Goal: Transaction & Acquisition: Obtain resource

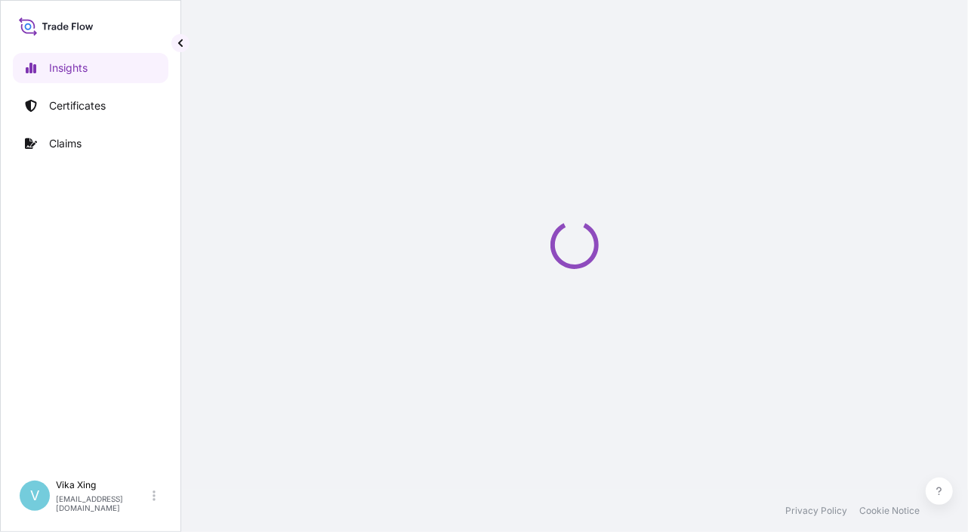
select select "2025"
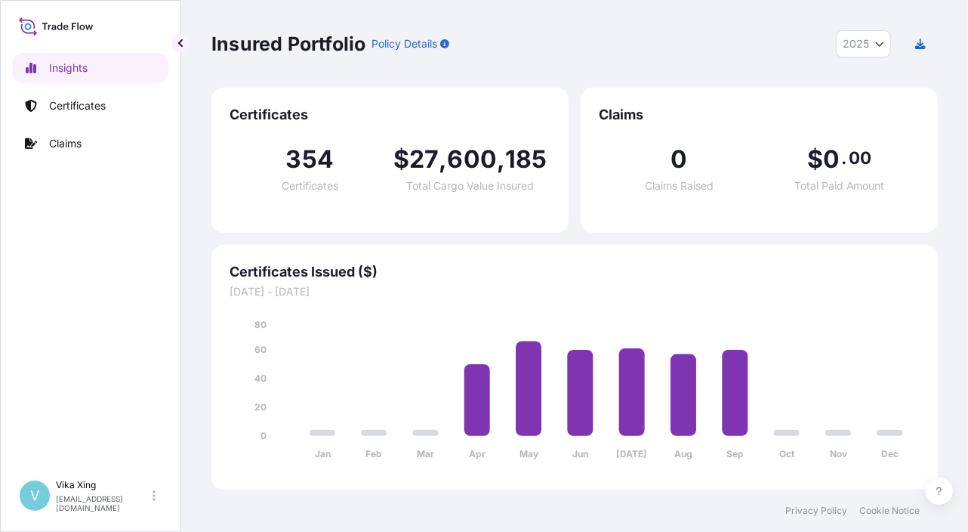
drag, startPoint x: 961, startPoint y: 276, endPoint x: 952, endPoint y: 282, distance: 10.9
click at [961, 276] on div "Insured Portfolio Policy Details 2025 2025 2024 2023 2022 Certificates 354 Cert…" at bounding box center [574, 244] width 787 height 489
click at [62, 104] on p "Certificates" at bounding box center [77, 105] width 57 height 15
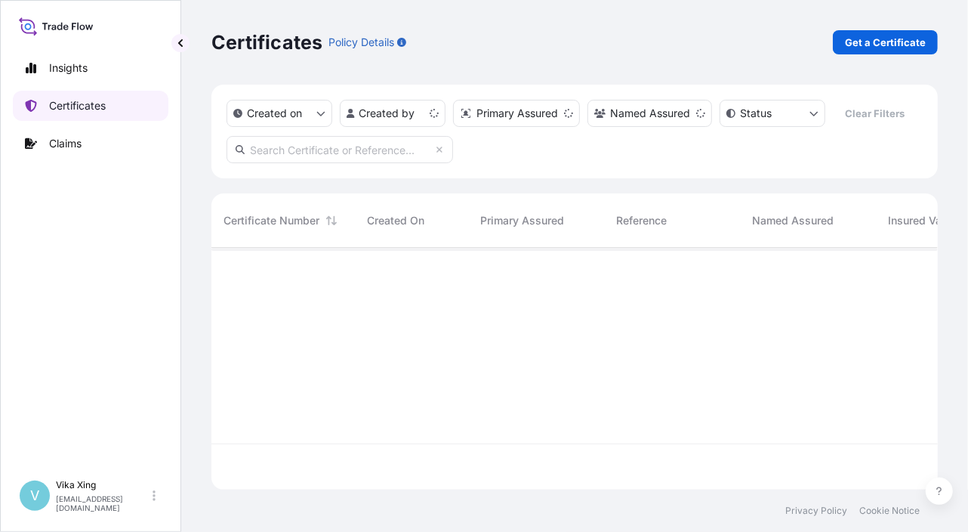
scroll to position [239, 715]
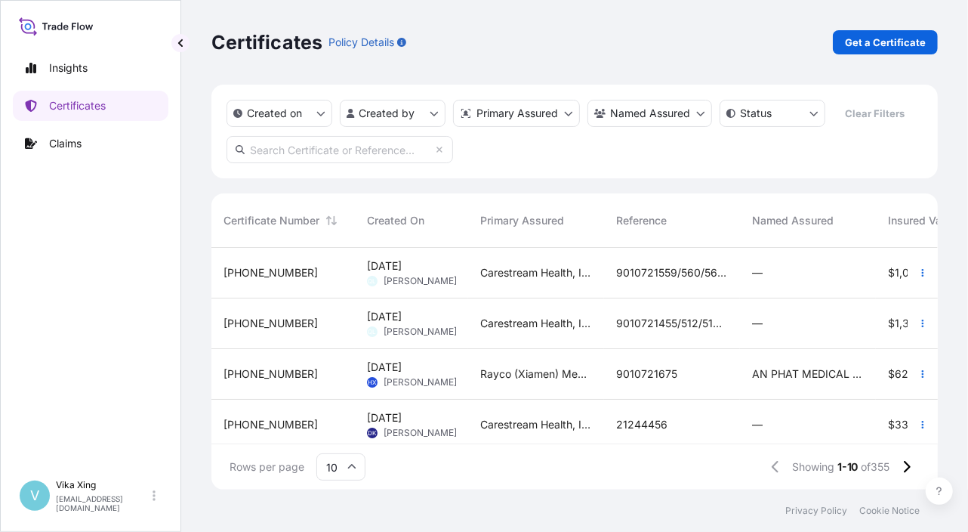
click at [52, 312] on div "Insights Certificates Claims" at bounding box center [91, 255] width 156 height 433
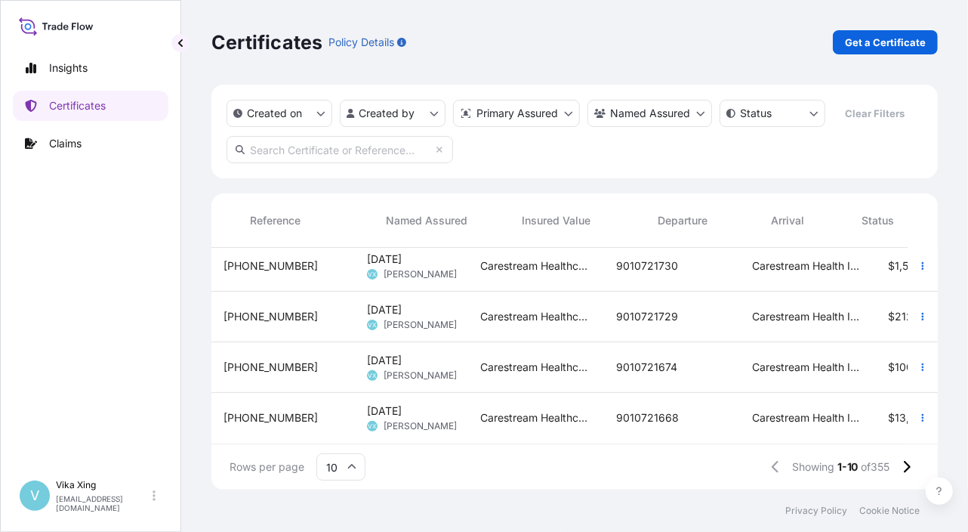
scroll to position [322, 424]
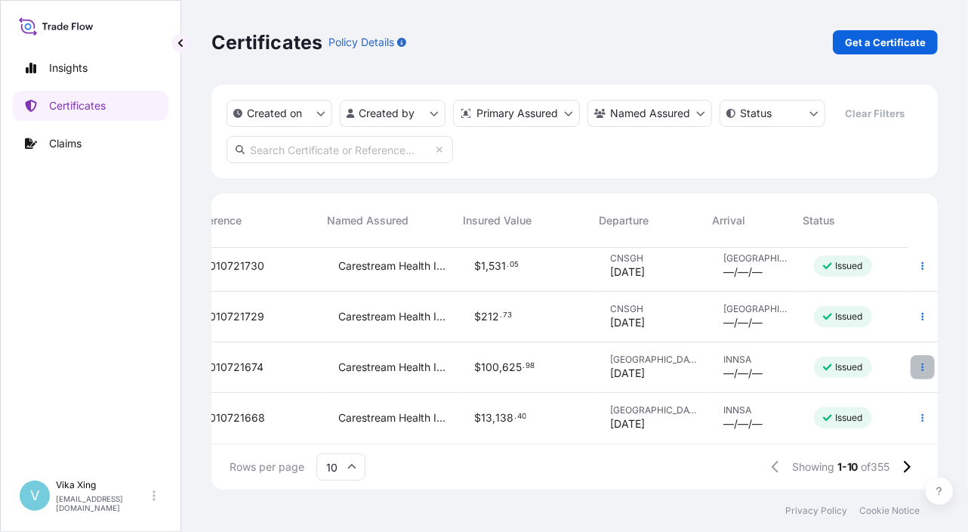
click at [911, 360] on button "button" at bounding box center [923, 367] width 24 height 24
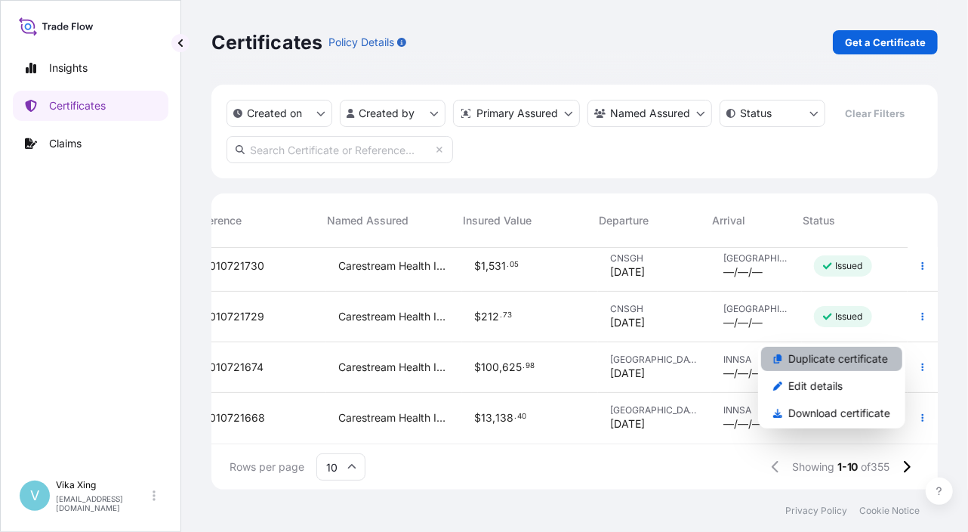
click at [854, 362] on p "Duplicate certificate" at bounding box center [838, 358] width 100 height 15
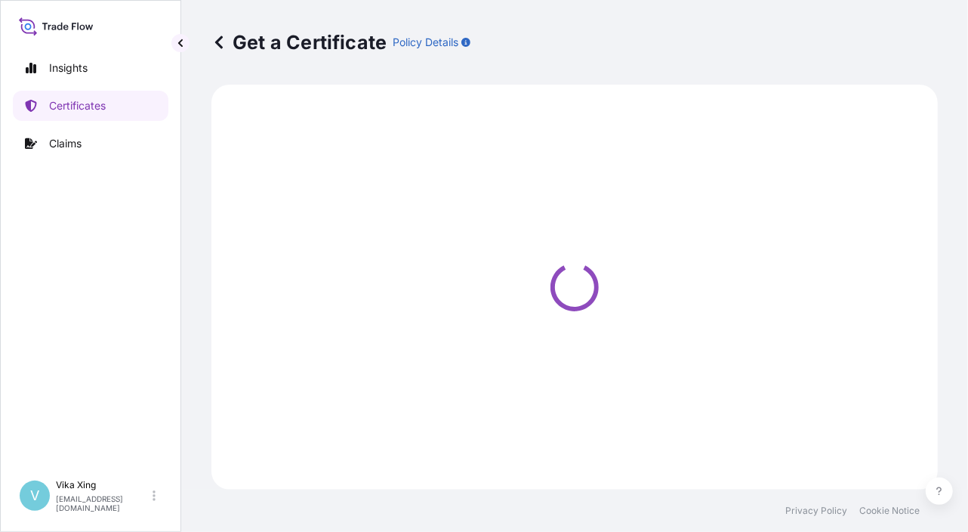
select select "Road / Inland"
select select "Ocean Vessel"
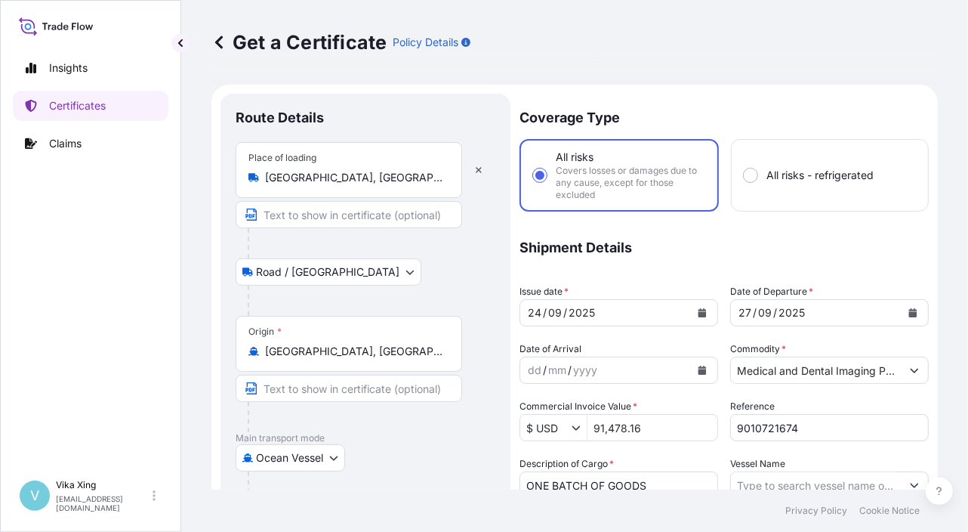
select select "32191"
drag, startPoint x: 813, startPoint y: 423, endPoint x: 657, endPoint y: 432, distance: 155.8
click at [655, 432] on div "Coverage Type All risks Covers losses or damages due to any cause, except for t…" at bounding box center [724, 491] width 409 height 795
paste input "868"
type input "9010721868"
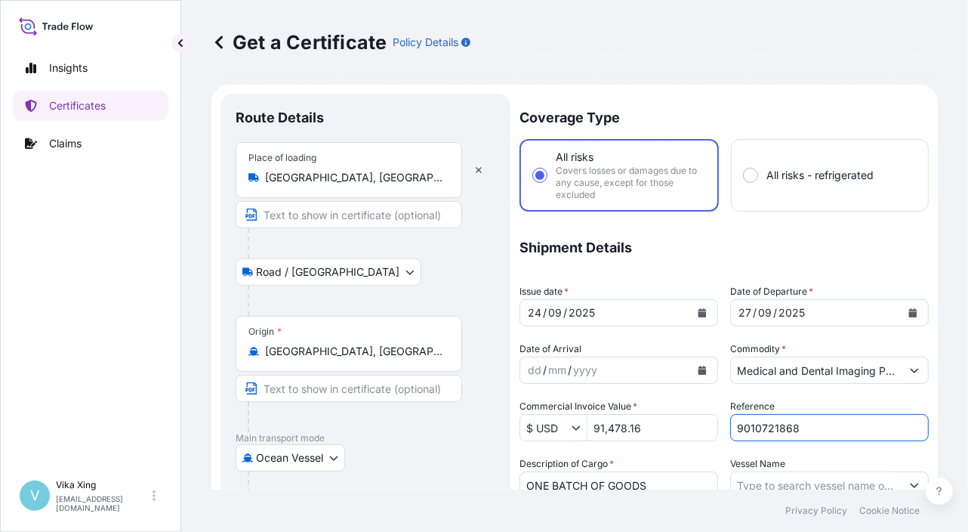
click at [698, 308] on icon "Calendar" at bounding box center [702, 312] width 9 height 9
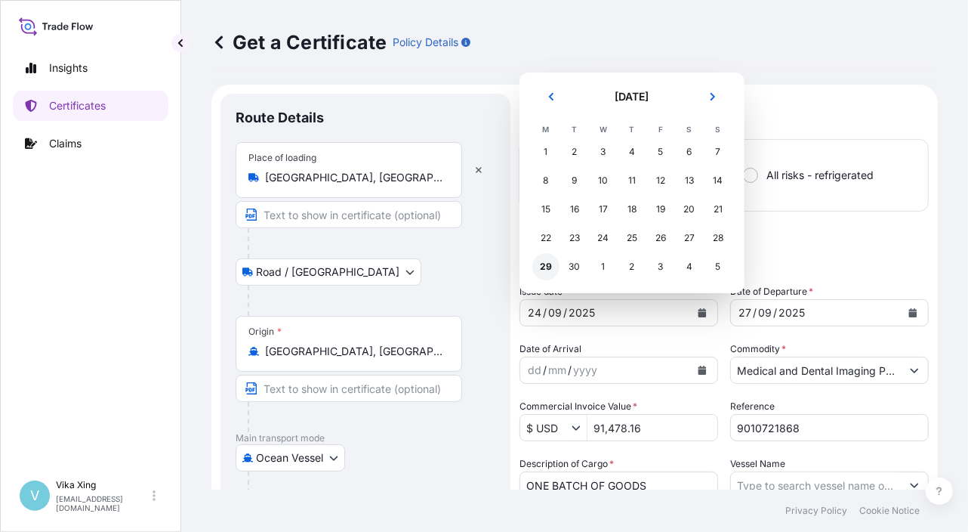
click at [541, 266] on div "29" at bounding box center [545, 266] width 27 height 27
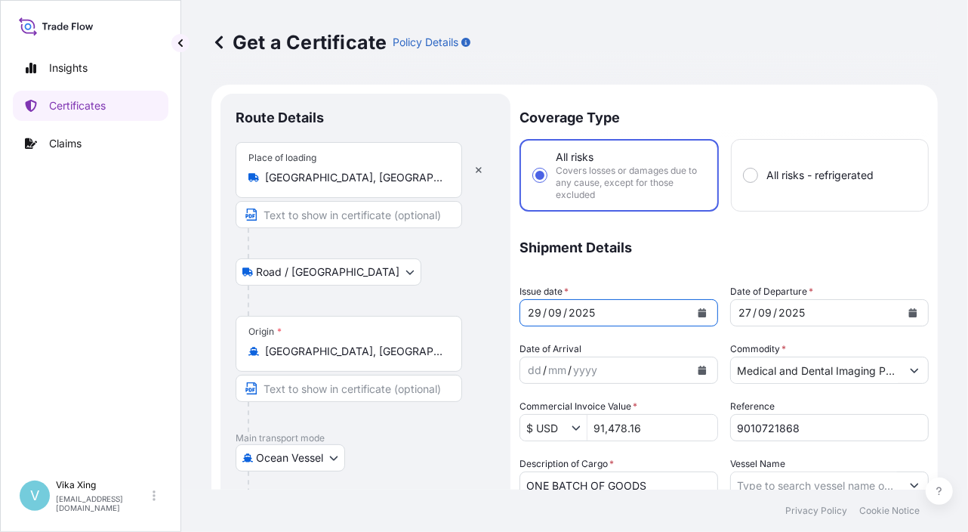
click at [908, 310] on icon "Calendar" at bounding box center [912, 312] width 9 height 9
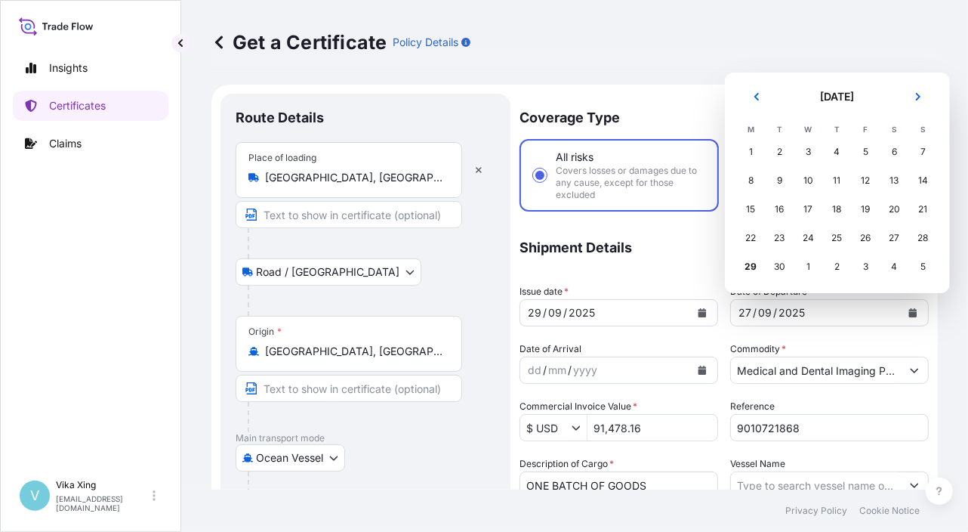
click at [808, 270] on div "1" at bounding box center [808, 266] width 27 height 27
click at [919, 97] on icon "Next" at bounding box center [918, 97] width 5 height 8
click at [807, 147] on div "1" at bounding box center [808, 151] width 27 height 27
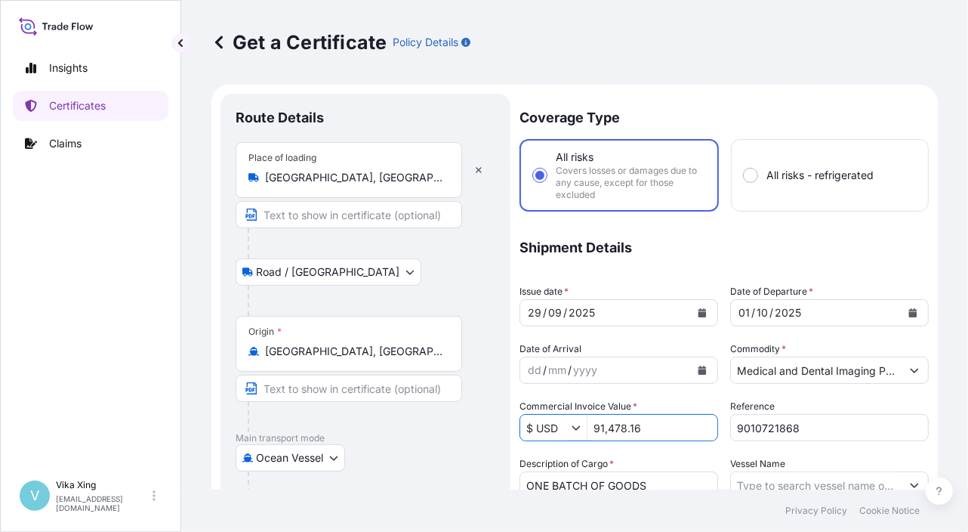
drag, startPoint x: 662, startPoint y: 432, endPoint x: 678, endPoint y: 471, distance: 42.6
click at [551, 430] on div "$ USD 91,478.16" at bounding box center [619, 427] width 199 height 27
paste input "59,330.24"
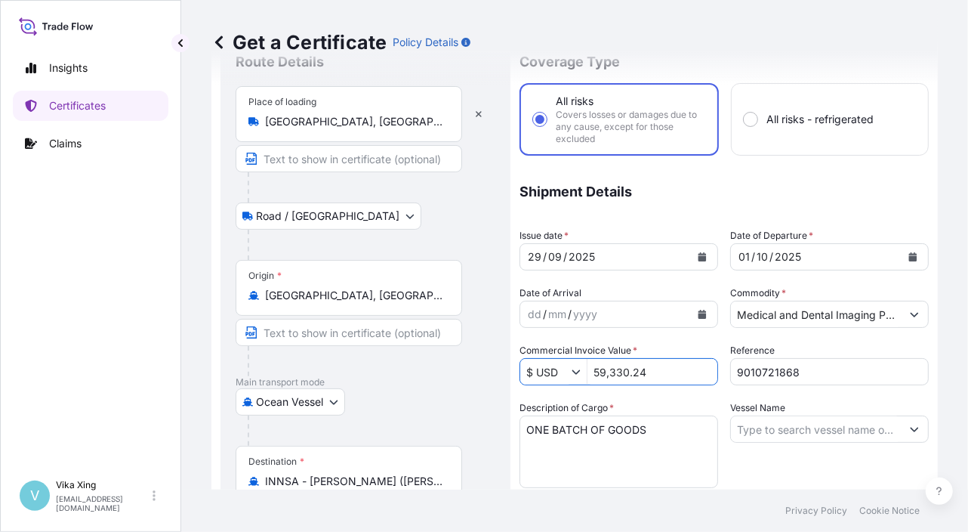
scroll to position [76, 0]
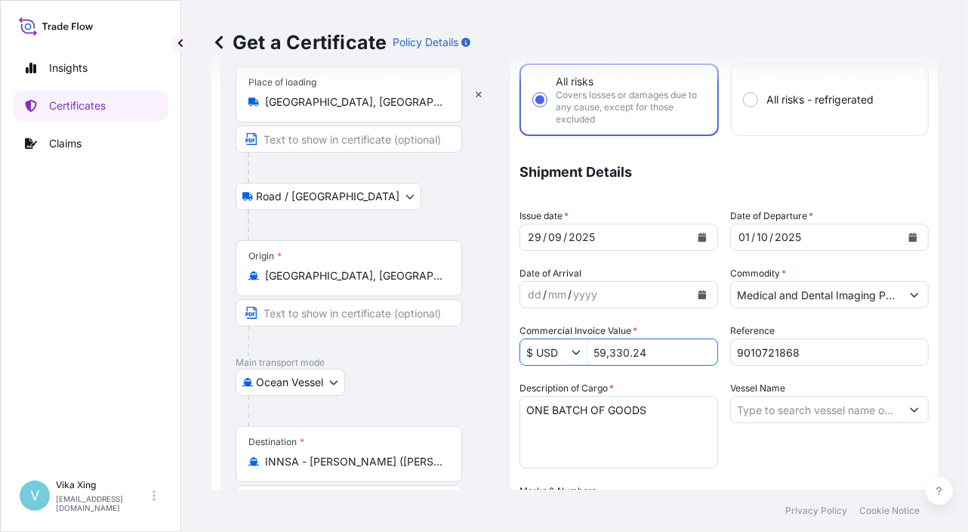
type input "59,330.24"
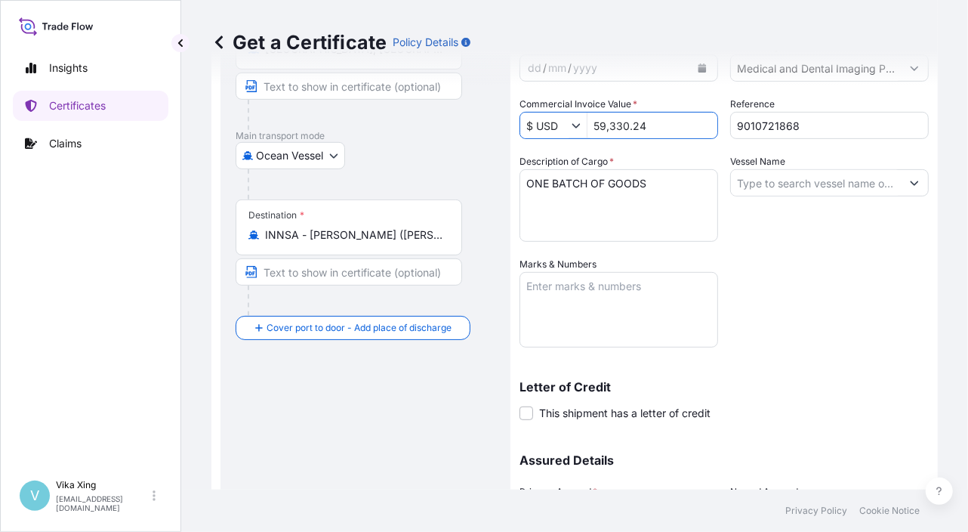
scroll to position [450, 0]
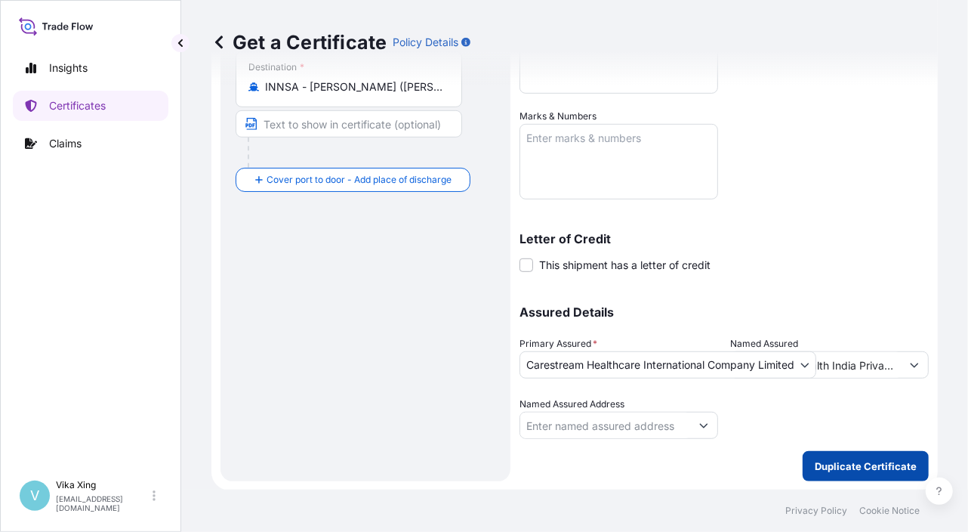
click at [850, 467] on p "Duplicate Certificate" at bounding box center [866, 465] width 102 height 15
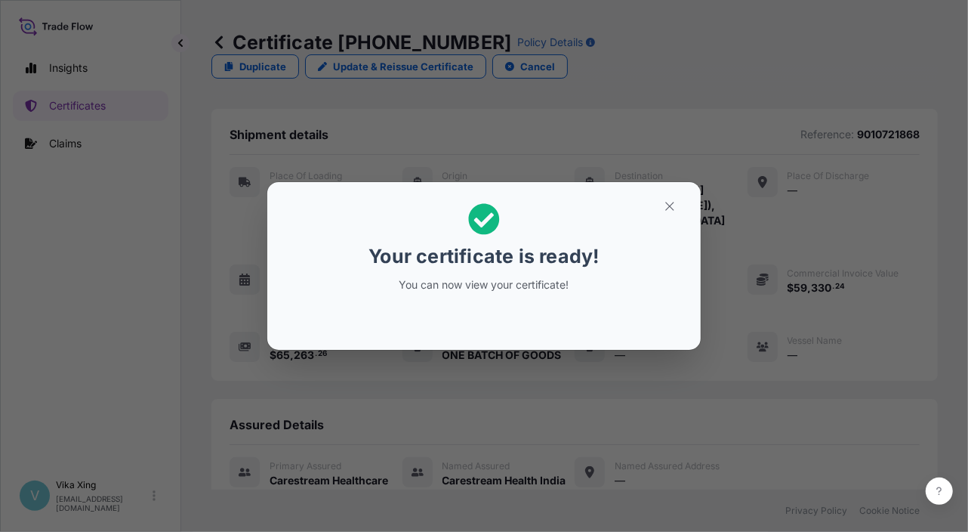
click at [917, 215] on div "Your certificate is ready! You can now view your certificate!" at bounding box center [484, 266] width 968 height 532
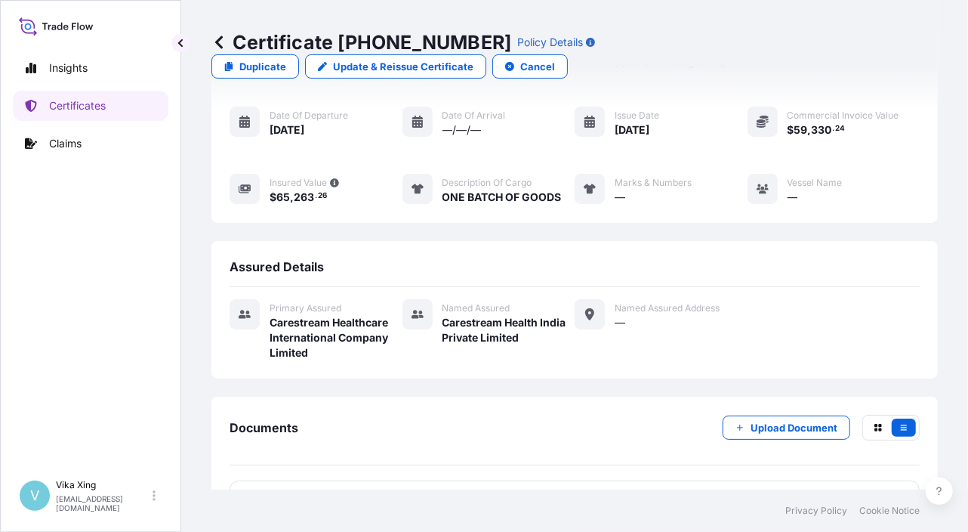
scroll to position [164, 0]
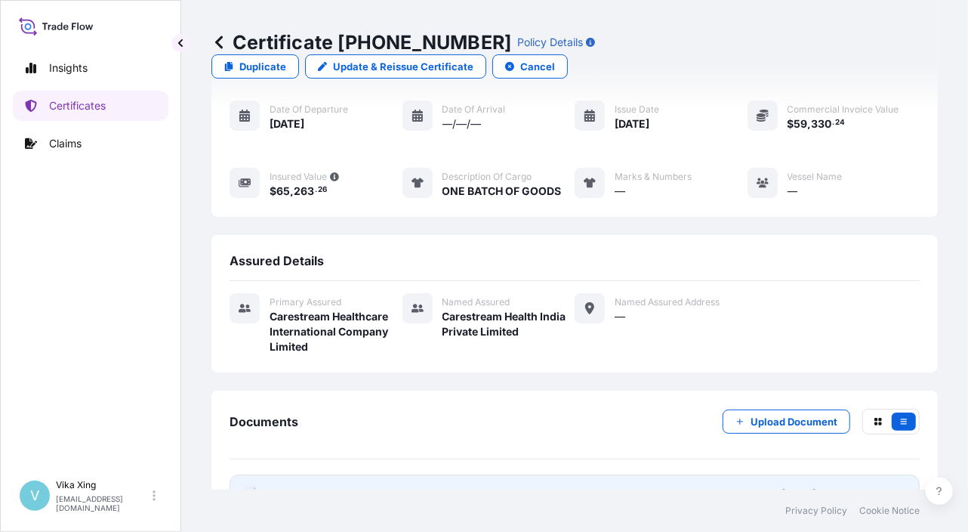
click at [303, 486] on span "Certificate" at bounding box center [297, 493] width 54 height 15
